Goal: Transaction & Acquisition: Purchase product/service

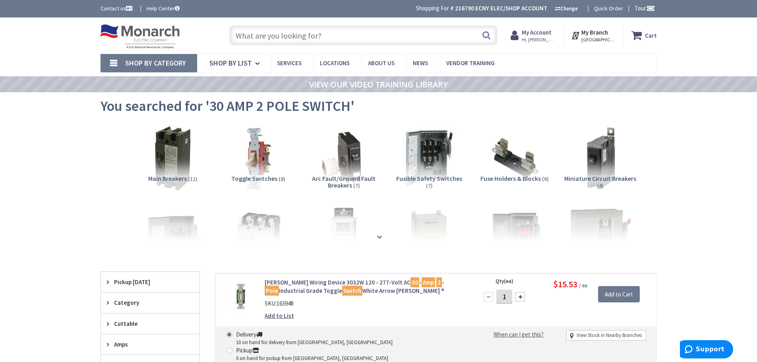
click at [252, 34] on input "text" at bounding box center [363, 35] width 268 height 20
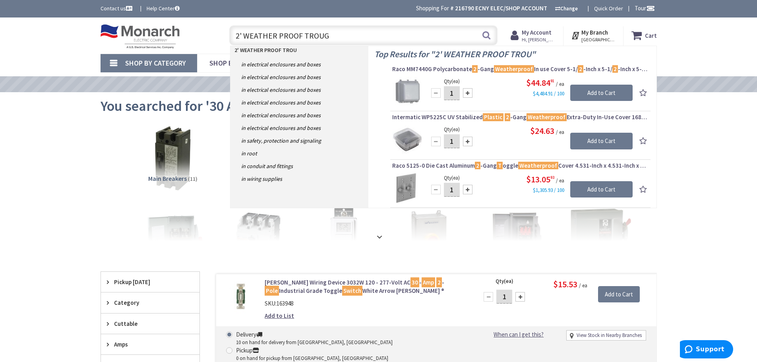
type input "2' WEATHER PROOF TROUGH"
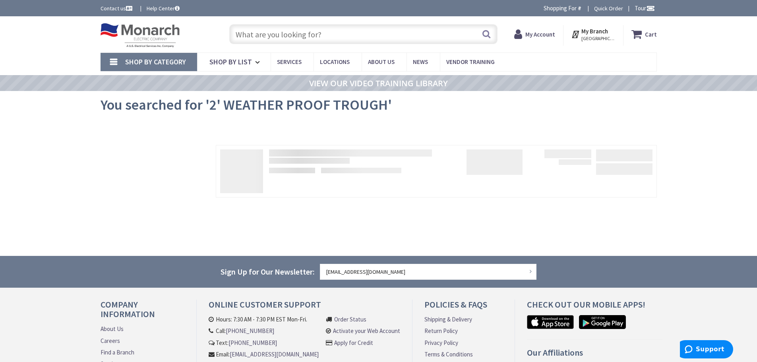
type input "[GEOGRAPHIC_DATA], [GEOGRAPHIC_DATA]"
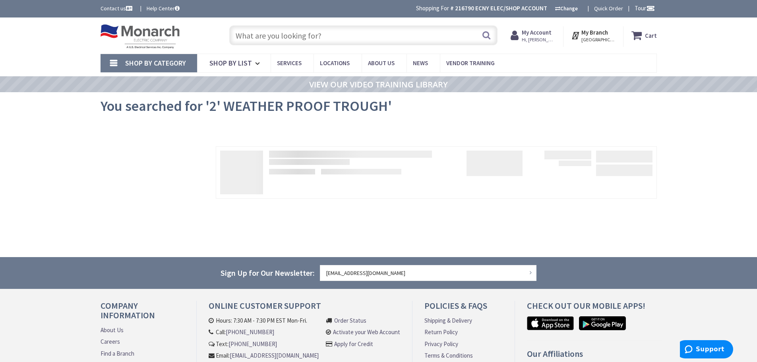
click at [269, 33] on input "text" at bounding box center [363, 35] width 268 height 20
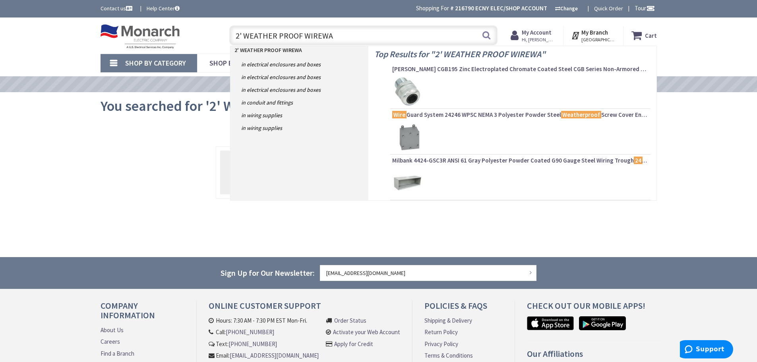
type input "2' WEATHER PROOF WIREWAY"
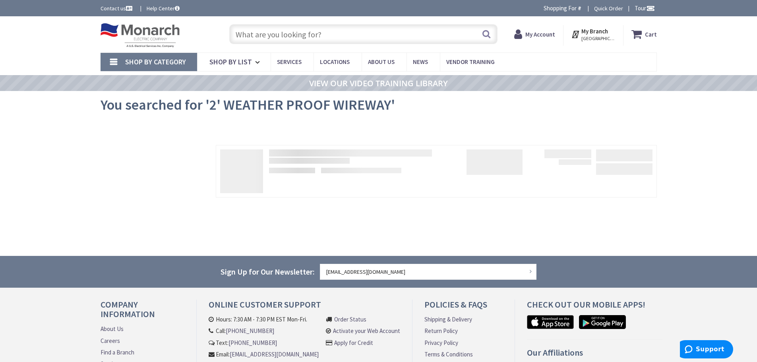
click at [179, 59] on span "Shop By Category" at bounding box center [155, 61] width 61 height 9
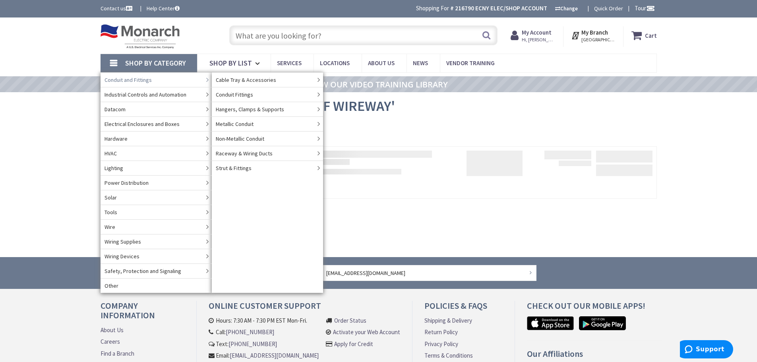
click at [132, 78] on span "Conduit and Fittings" at bounding box center [127, 80] width 47 height 8
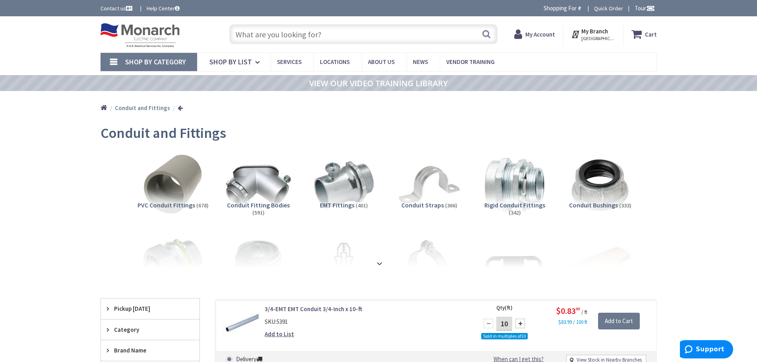
click at [166, 63] on span "Shop By Category" at bounding box center [155, 61] width 61 height 9
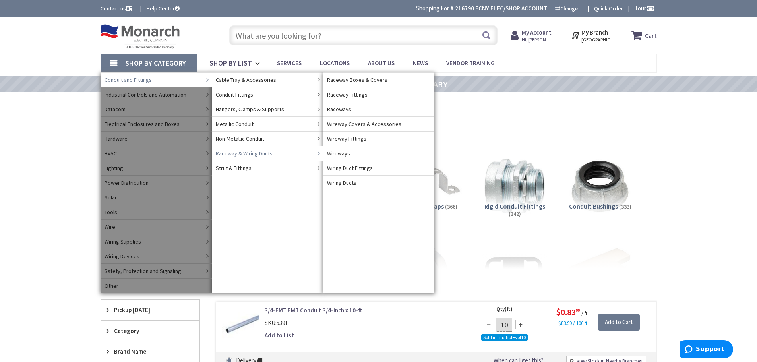
click at [244, 153] on span "Raceway & Wiring Ducts" at bounding box center [244, 153] width 57 height 8
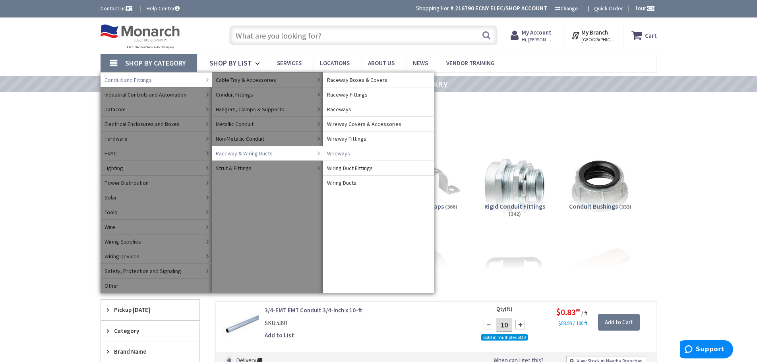
click at [335, 153] on span "Wireways" at bounding box center [338, 153] width 23 height 8
click at [346, 151] on span "Wireways" at bounding box center [338, 153] width 23 height 8
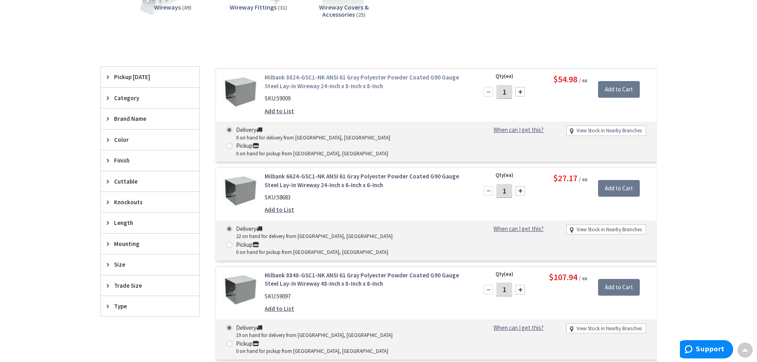
scroll to position [199, 0]
click at [144, 91] on div "Category" at bounding box center [150, 97] width 99 height 20
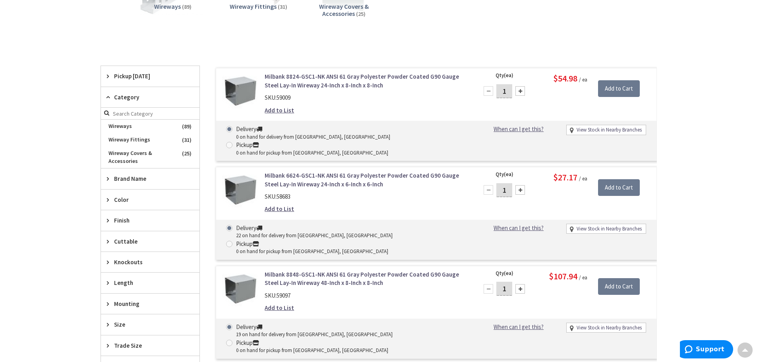
click at [144, 117] on input "search" at bounding box center [150, 114] width 99 height 12
click at [148, 198] on span "Color" at bounding box center [146, 199] width 65 height 8
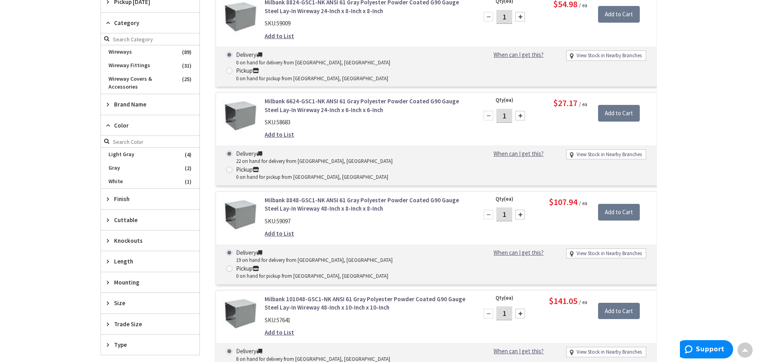
scroll to position [278, 0]
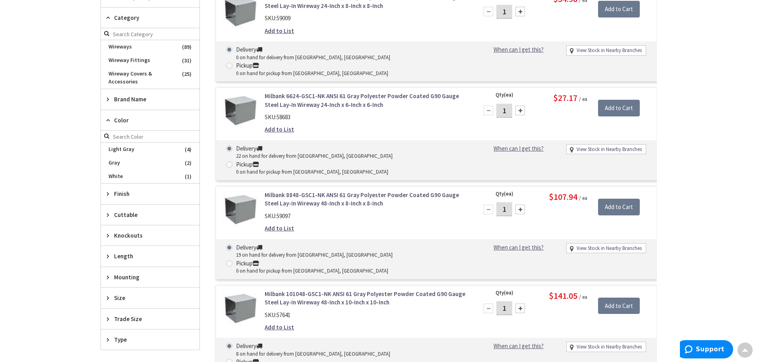
click at [145, 233] on span "Knockouts" at bounding box center [146, 235] width 65 height 8
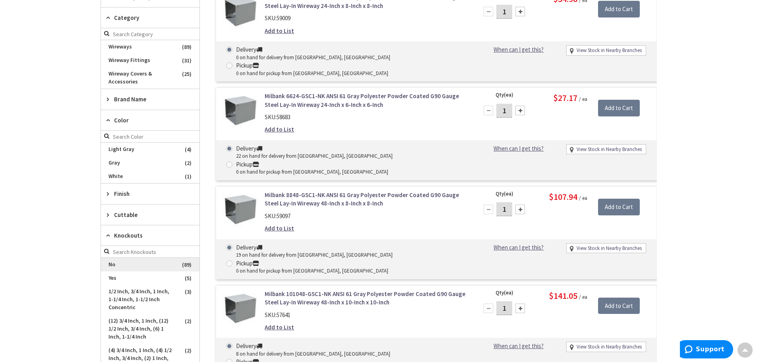
click at [126, 264] on span "No" at bounding box center [150, 265] width 99 height 14
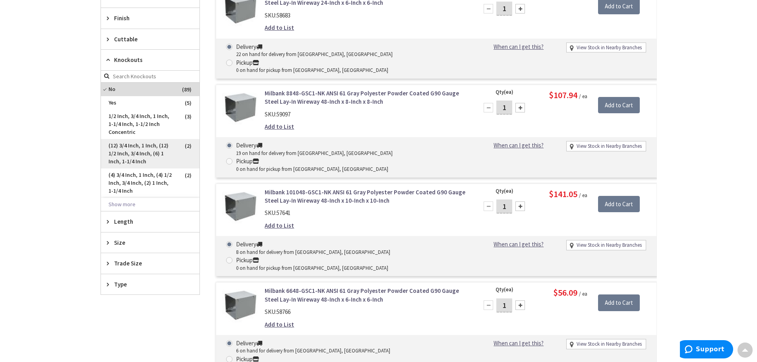
scroll to position [404, 0]
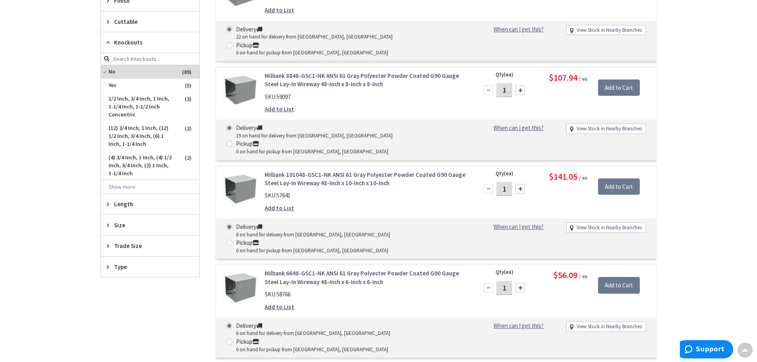
click at [141, 203] on span "Length" at bounding box center [146, 204] width 65 height 8
click at [124, 232] on span "24" at bounding box center [150, 234] width 99 height 14
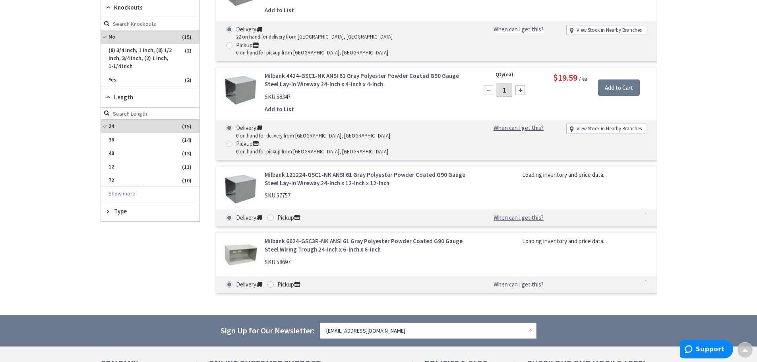
scroll to position [369, 0]
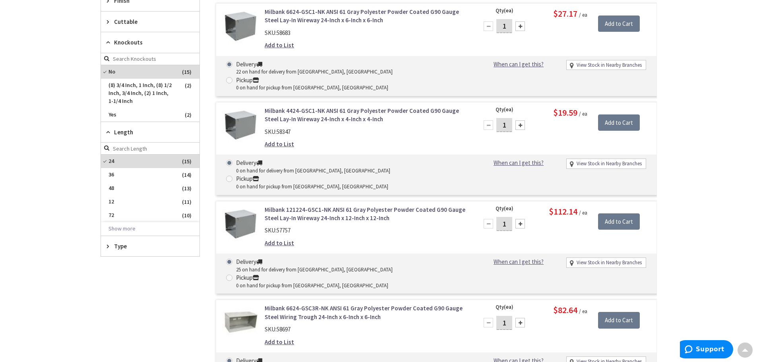
click at [124, 242] on span "Type" at bounding box center [146, 246] width 65 height 8
click at [137, 226] on button "Show more" at bounding box center [150, 229] width 99 height 14
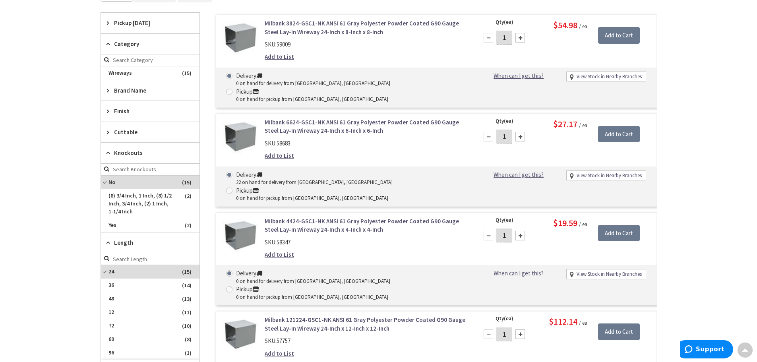
scroll to position [251, 0]
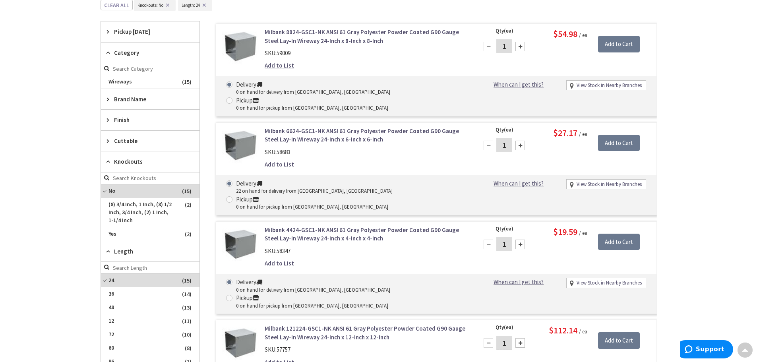
click at [301, 127] on link "Milbank 6624-GSC1-NK ANSI 61 Gray Polyester Powder Coated G90 Gauge Steel Lay-I…" at bounding box center [366, 135] width 202 height 17
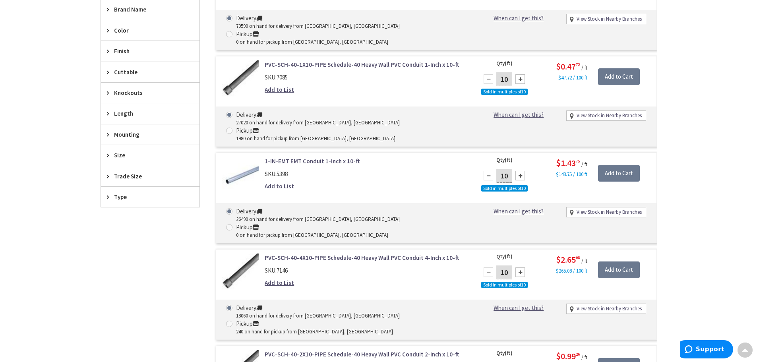
scroll to position [358, 0]
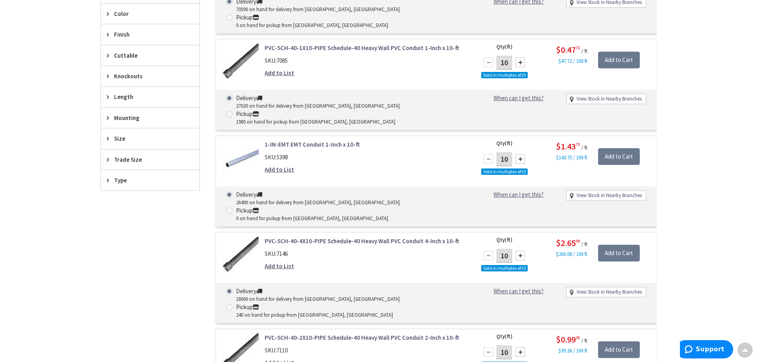
click at [150, 97] on span "Length" at bounding box center [146, 97] width 65 height 8
click at [145, 273] on span "Type" at bounding box center [146, 273] width 65 height 8
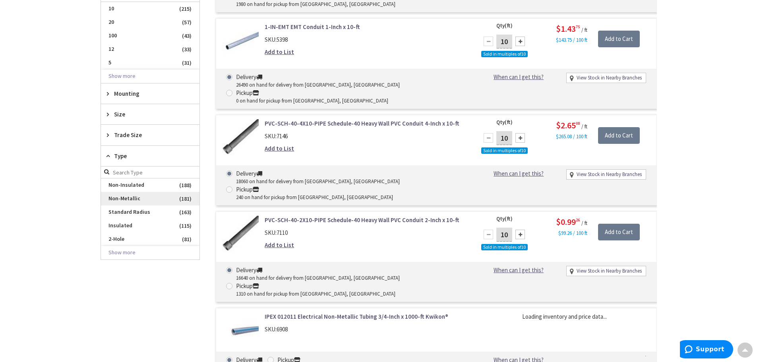
scroll to position [477, 0]
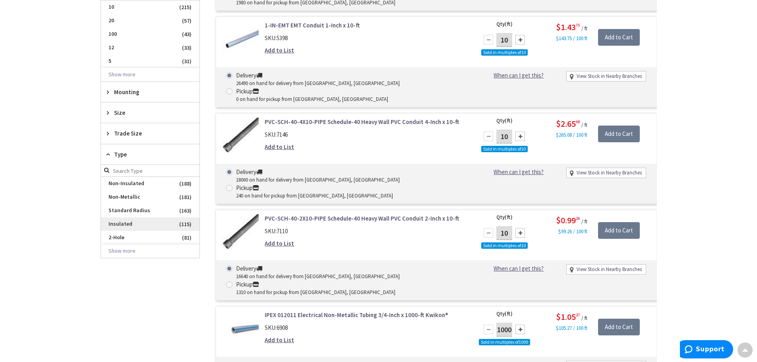
click at [132, 221] on span "Insulated" at bounding box center [150, 224] width 99 height 14
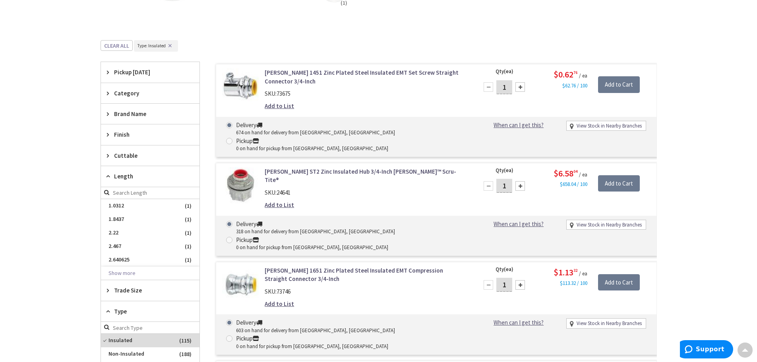
scroll to position [292, 0]
click at [139, 173] on span "Length" at bounding box center [146, 176] width 65 height 8
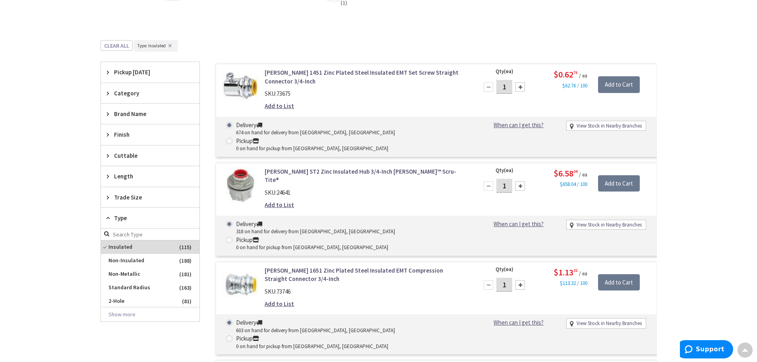
click at [149, 196] on span "Trade Size" at bounding box center [146, 197] width 65 height 8
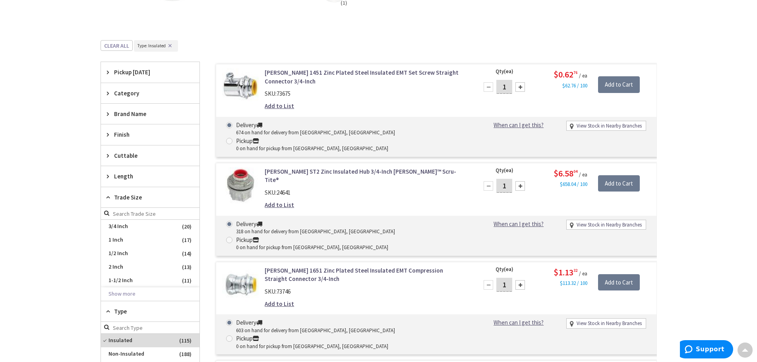
click at [292, 49] on div "Clear all Type : Type: Insulated ✕" at bounding box center [379, 51] width 556 height 22
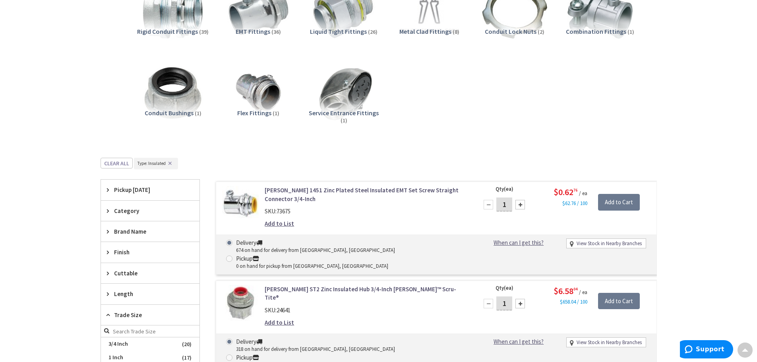
scroll to position [54, 0]
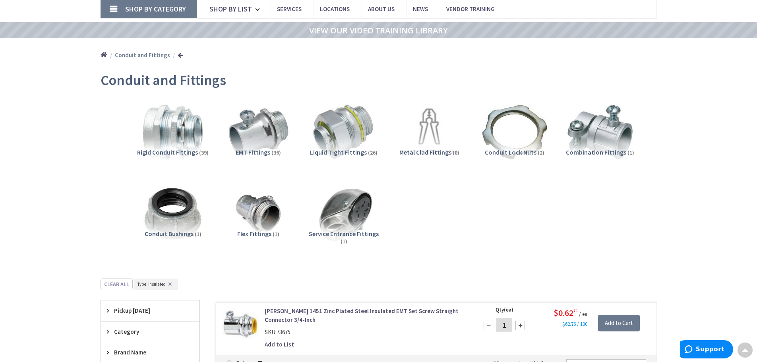
click at [152, 8] on span "Shop By Category" at bounding box center [155, 8] width 61 height 9
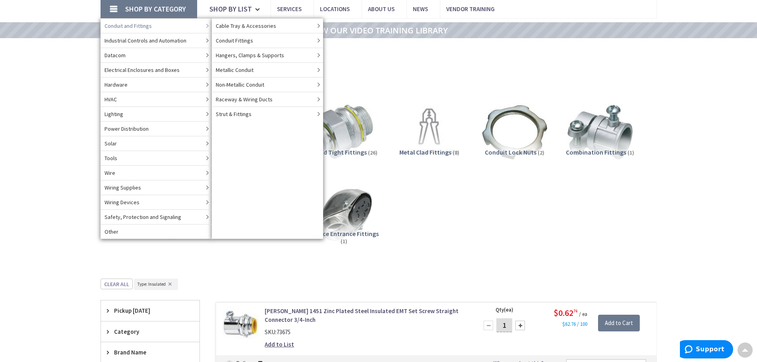
click at [151, 22] on span "Conduit and Fittings" at bounding box center [127, 26] width 47 height 8
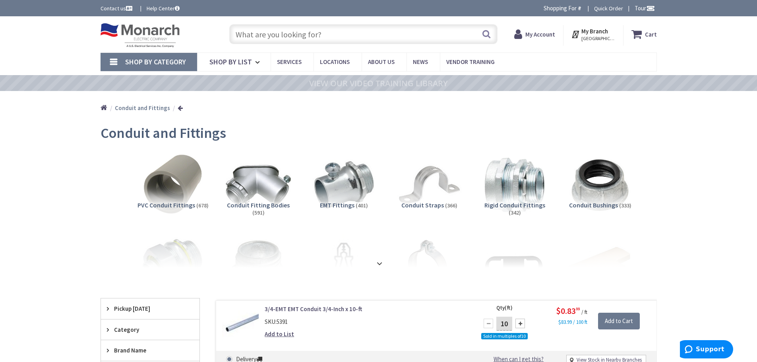
click at [164, 56] on link "Shop By Category" at bounding box center [149, 62] width 97 height 18
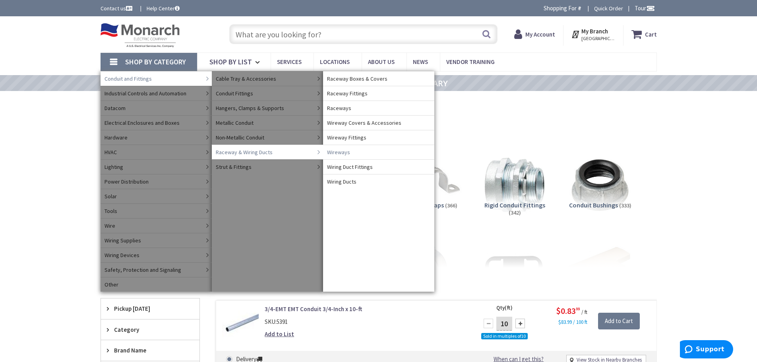
click at [346, 148] on span "Wireways" at bounding box center [338, 152] width 23 height 8
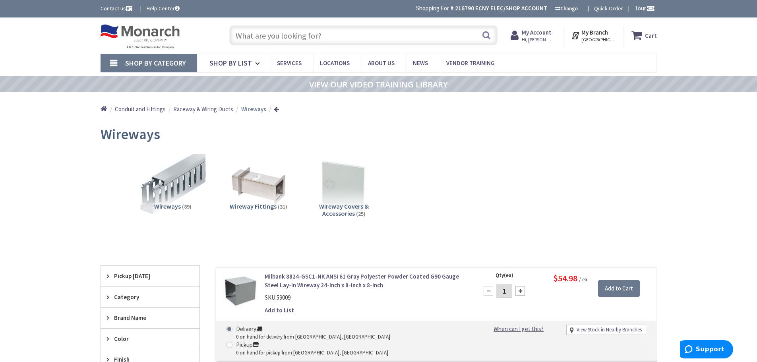
click at [262, 33] on input "text" at bounding box center [363, 35] width 268 height 20
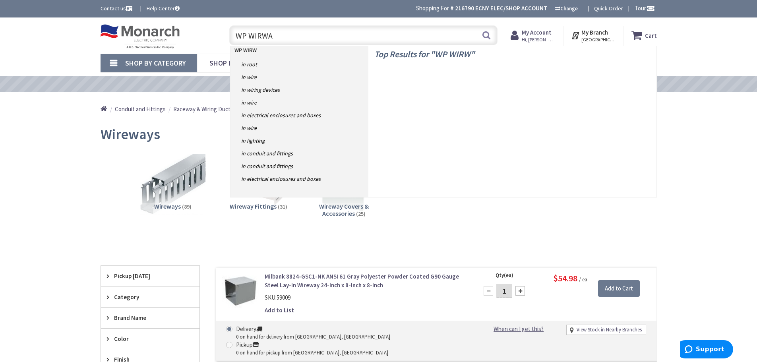
type input "WP WIRWAY"
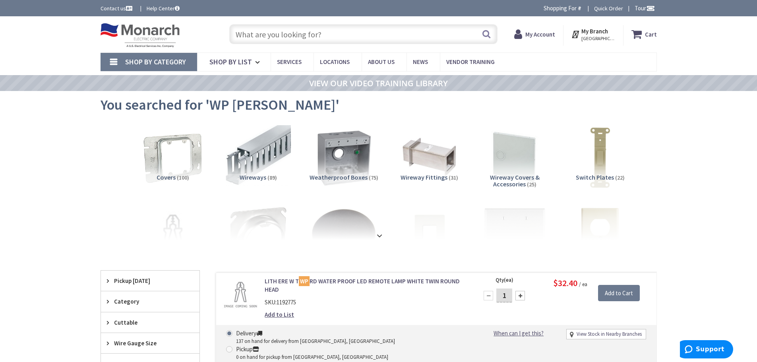
click at [247, 34] on input "text" at bounding box center [363, 34] width 268 height 20
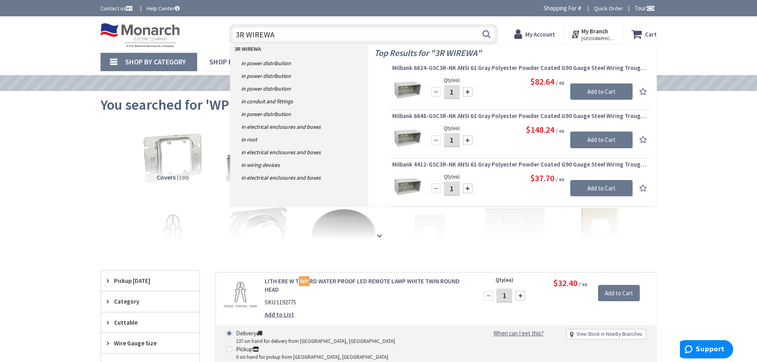
type input "3R WIREWAY"
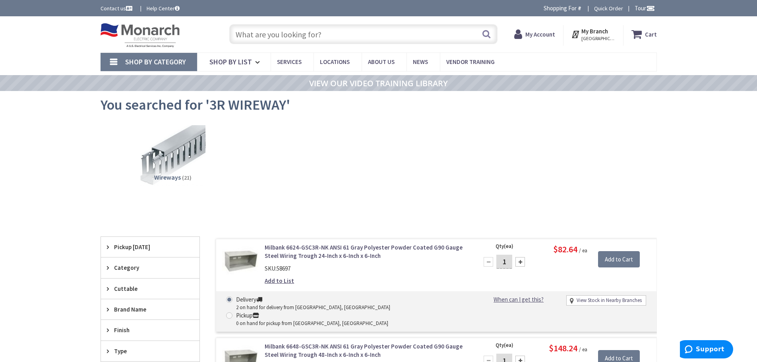
click at [321, 251] on link "Milbank 6624-GSC3R-NK ANSI 61 Gray Polyester Powder Coated G90 Gauge Steel Wiri…" at bounding box center [366, 251] width 202 height 17
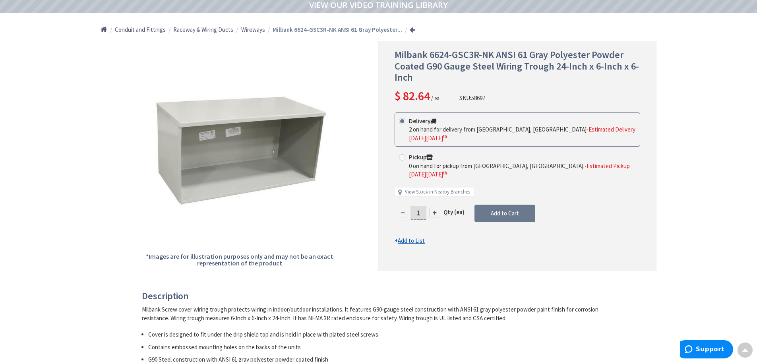
scroll to position [81, 0]
